Goal: Information Seeking & Learning: Learn about a topic

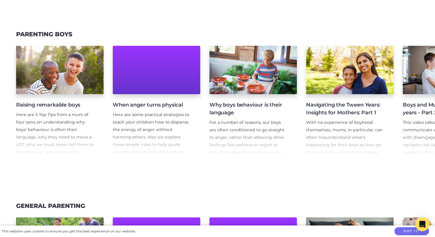
scroll to position [535, 0]
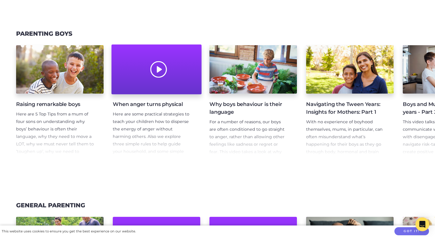
click at [148, 79] on div at bounding box center [156, 70] width 90 height 50
click at [158, 71] on div at bounding box center [156, 70] width 90 height 50
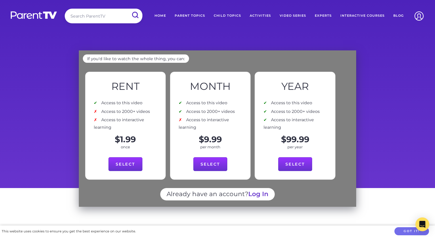
click at [198, 17] on link "Parent Topics" at bounding box center [189, 16] width 39 height 14
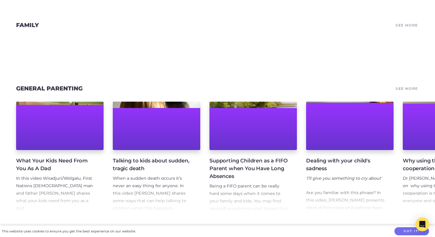
scroll to position [326, 0]
